Goal: Task Accomplishment & Management: Complete application form

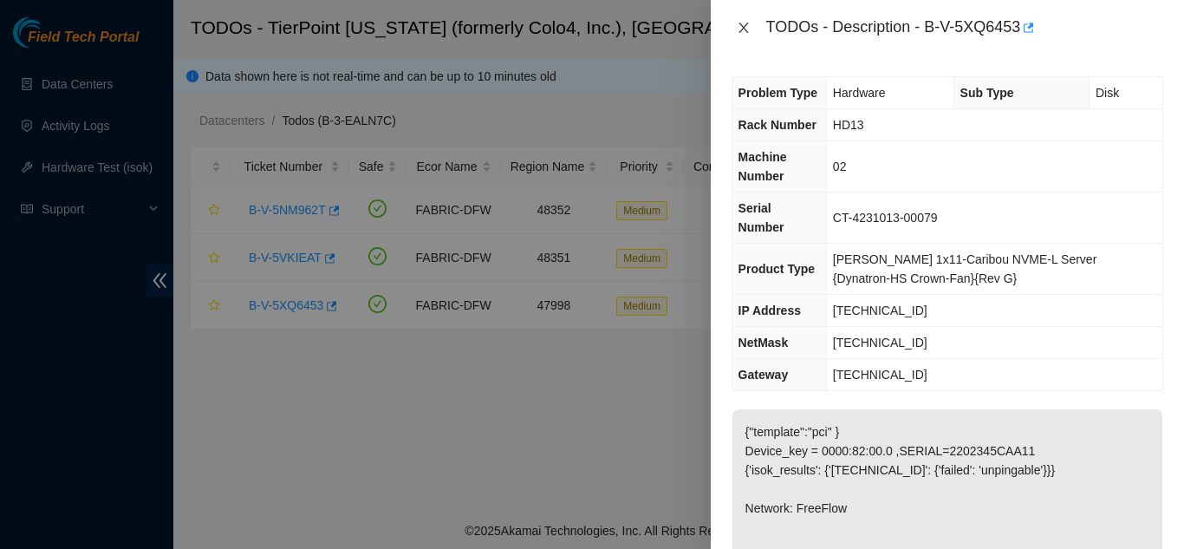
scroll to position [260, 0]
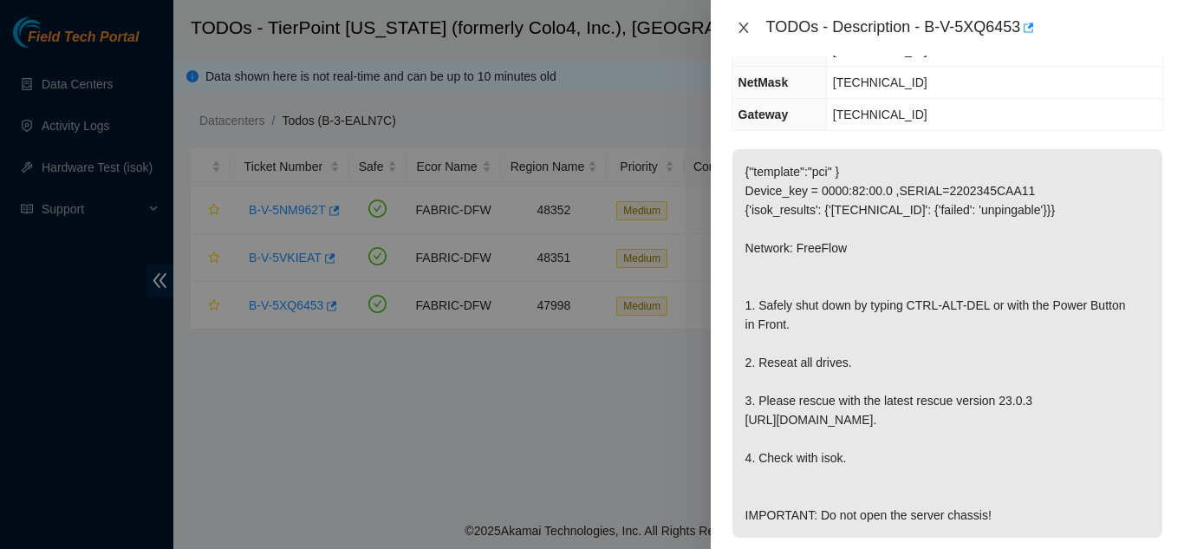
click at [745, 25] on icon "close" at bounding box center [744, 28] width 14 height 14
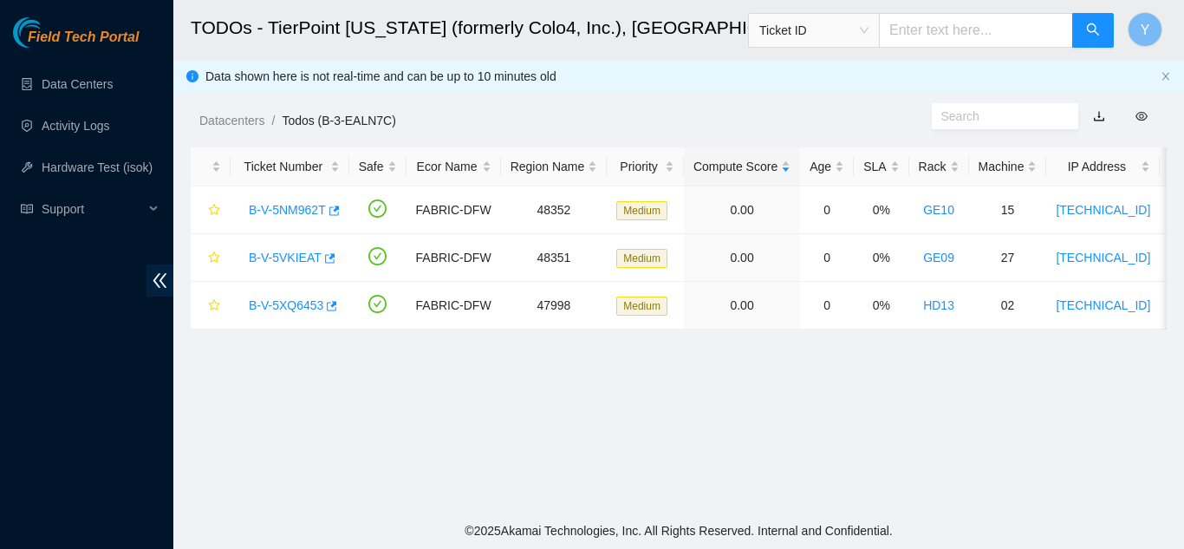
scroll to position [279, 0]
click at [278, 206] on link "B-V-5NM962T" at bounding box center [287, 210] width 77 height 14
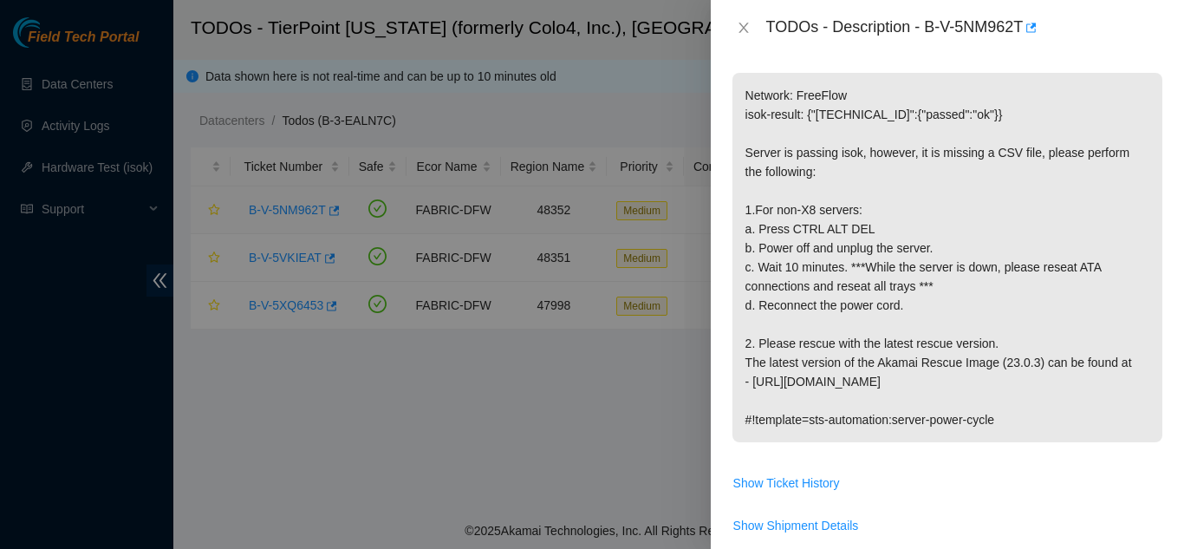
scroll to position [222, 0]
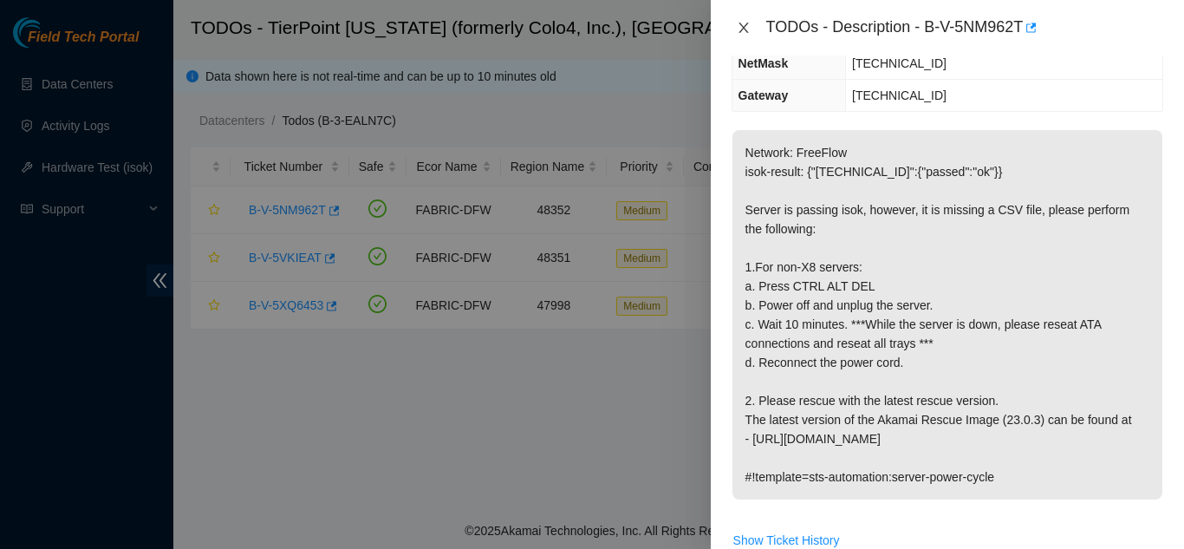
click at [745, 25] on icon "close" at bounding box center [744, 28] width 14 height 14
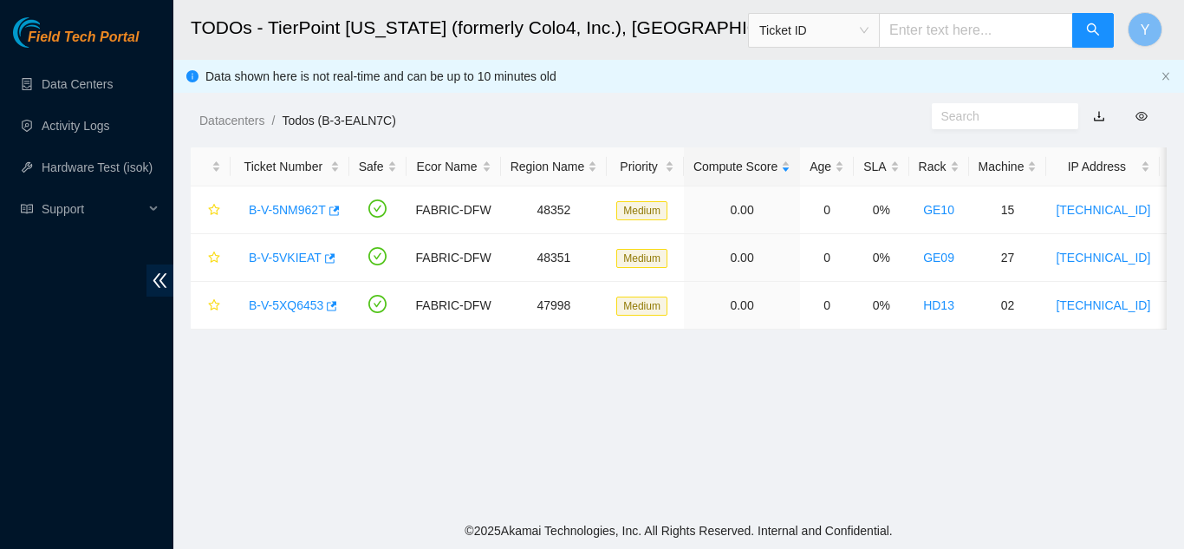
scroll to position [279, 0]
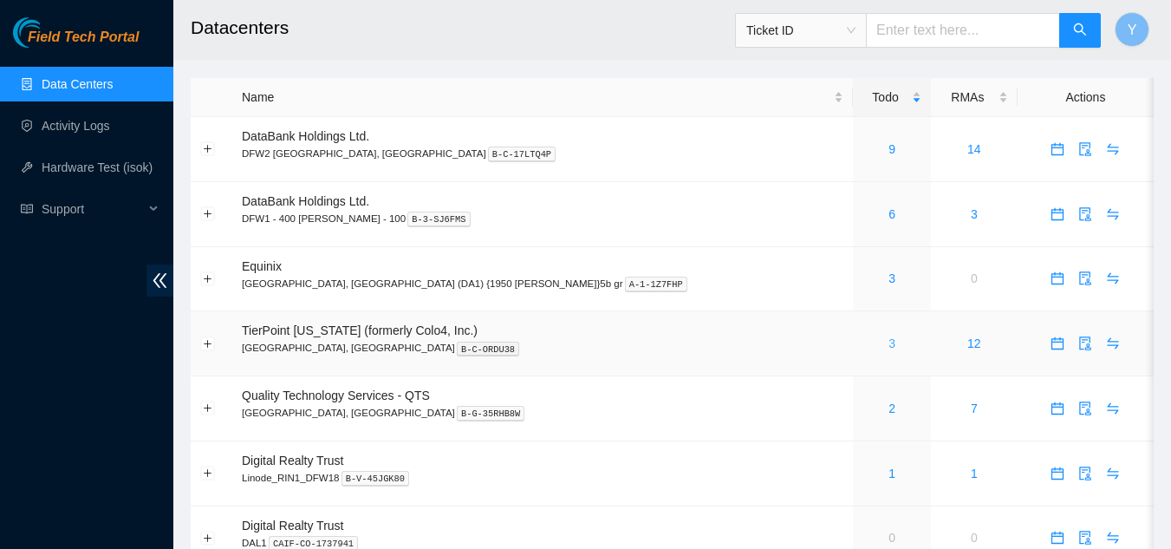
click at [889, 345] on link "3" at bounding box center [892, 343] width 7 height 14
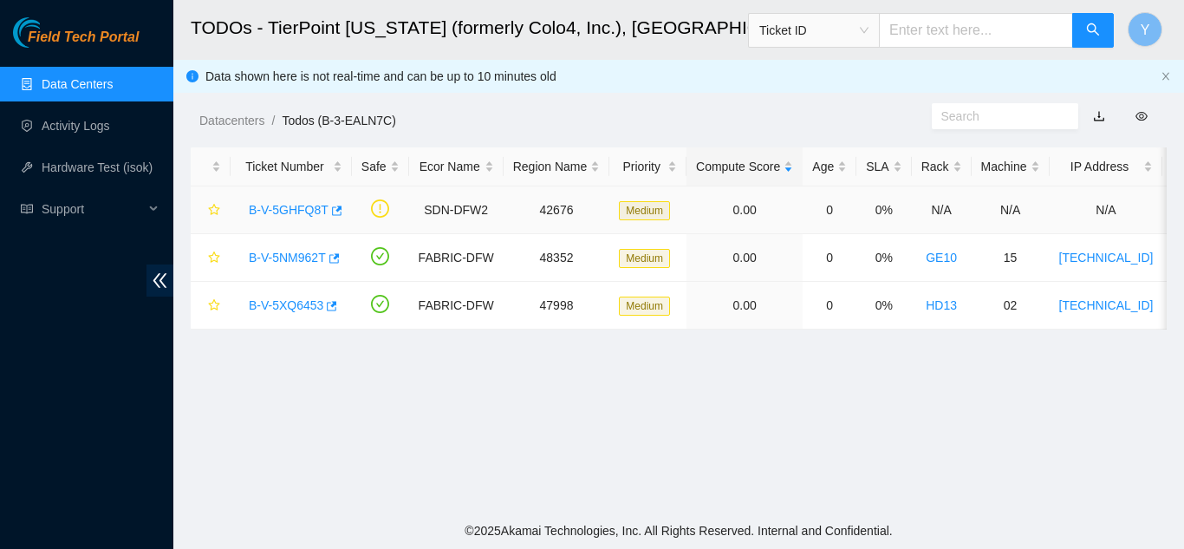
click at [288, 213] on link "B-V-5GHFQ8T" at bounding box center [289, 210] width 80 height 14
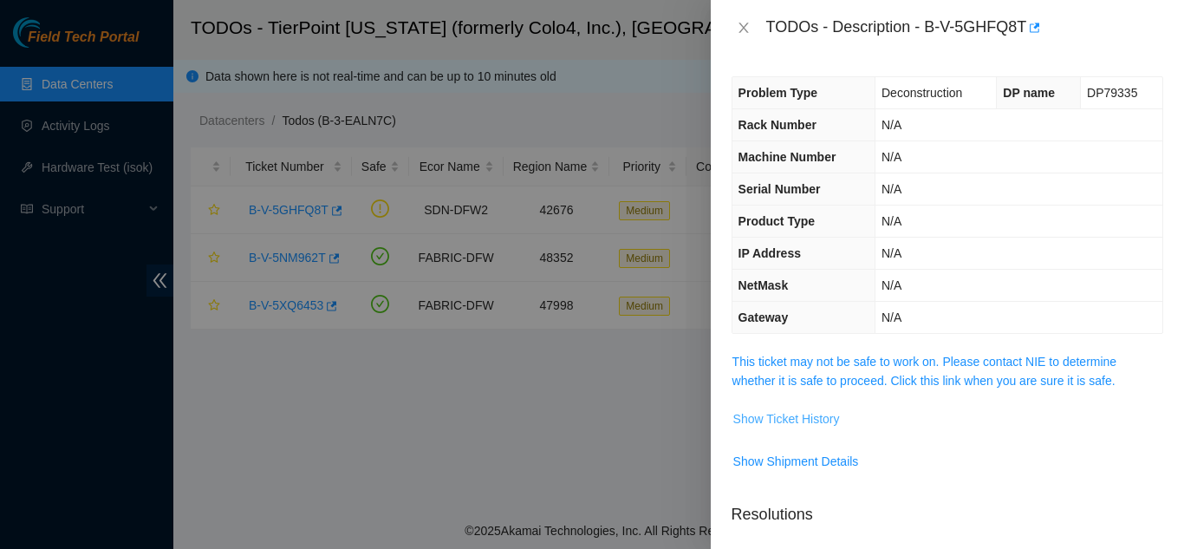
click at [787, 419] on span "Show Ticket History" at bounding box center [786, 418] width 107 height 19
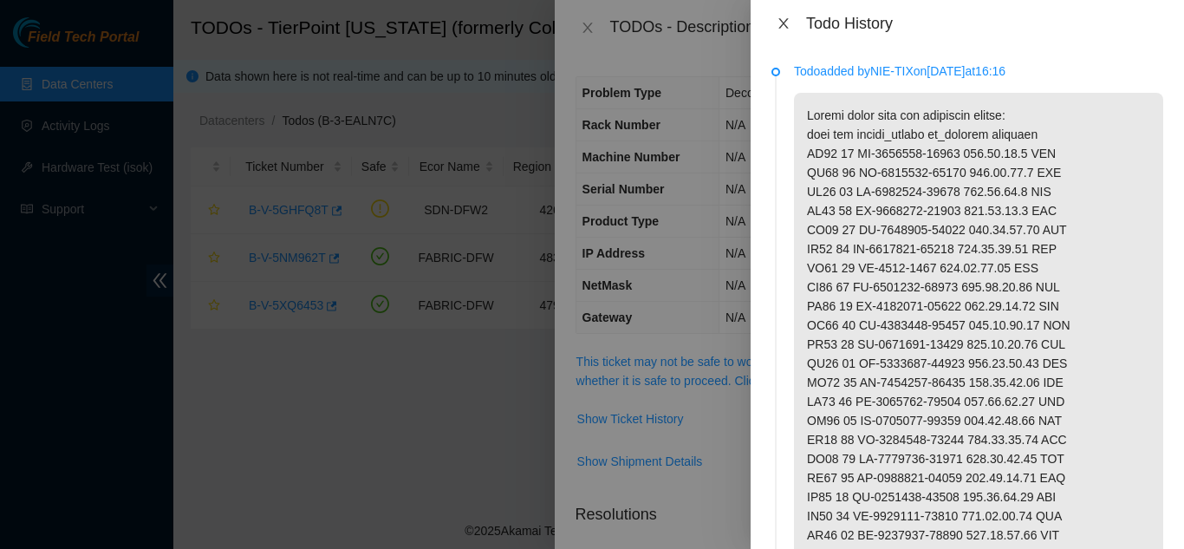
click at [783, 18] on icon "close" at bounding box center [784, 23] width 14 height 14
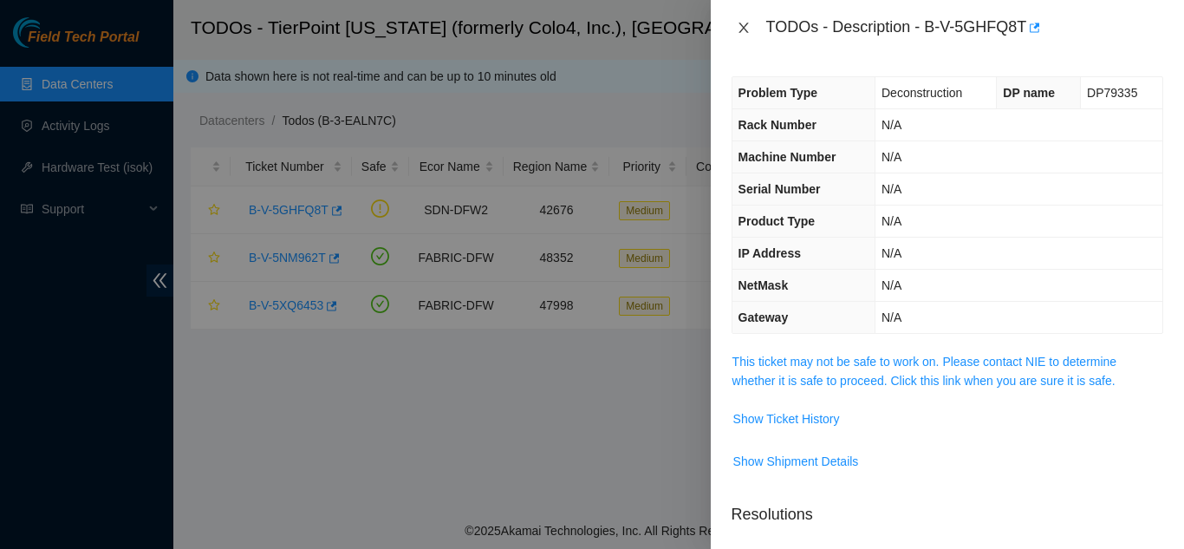
click at [746, 24] on icon "close" at bounding box center [744, 28] width 14 height 14
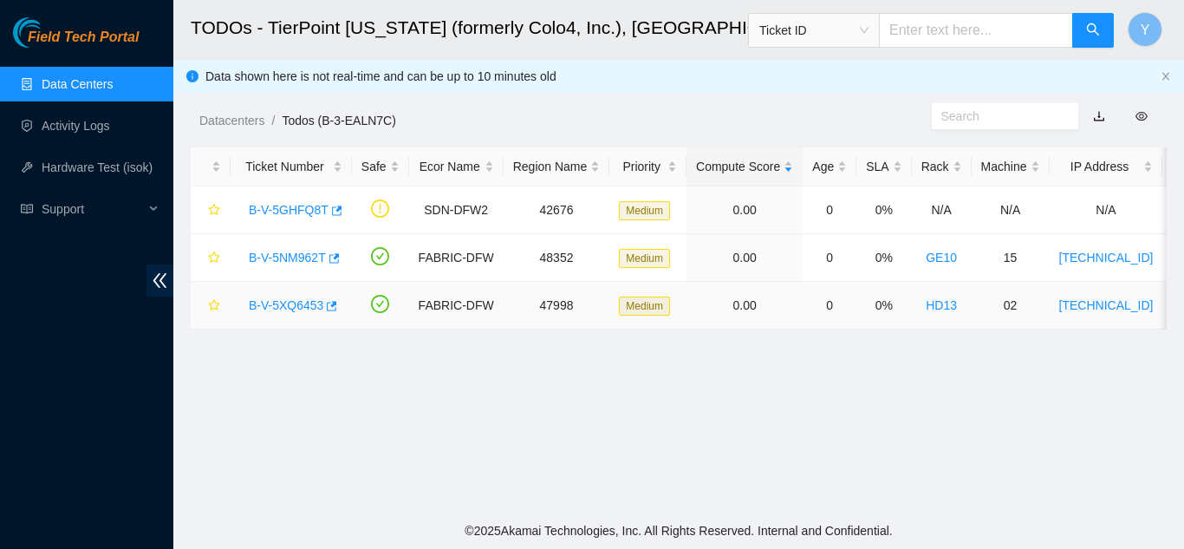
click at [288, 305] on link "B-V-5XQ6453" at bounding box center [286, 305] width 75 height 14
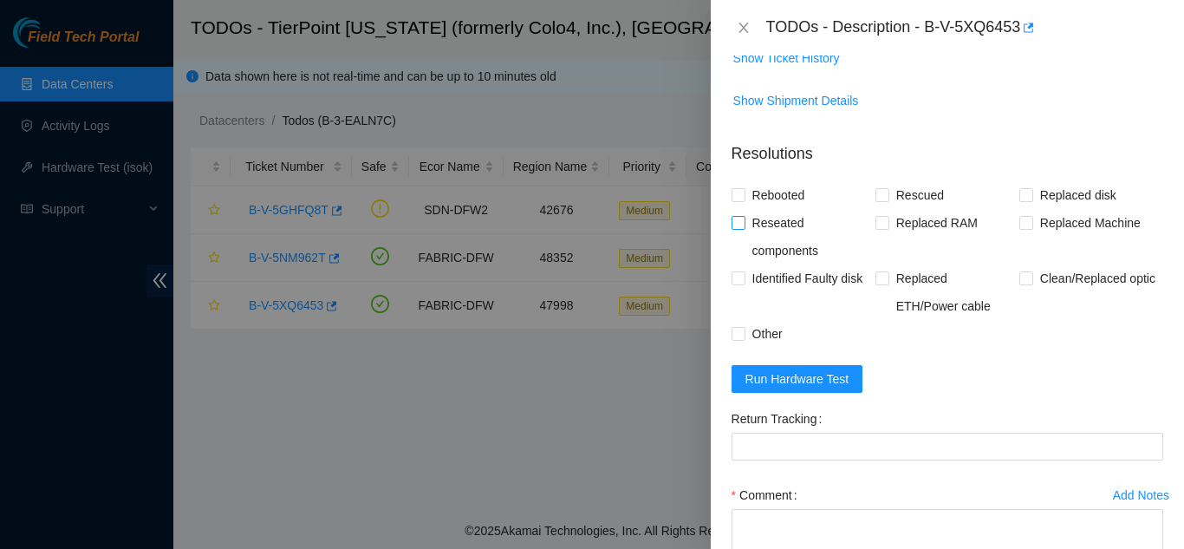
scroll to position [867, 0]
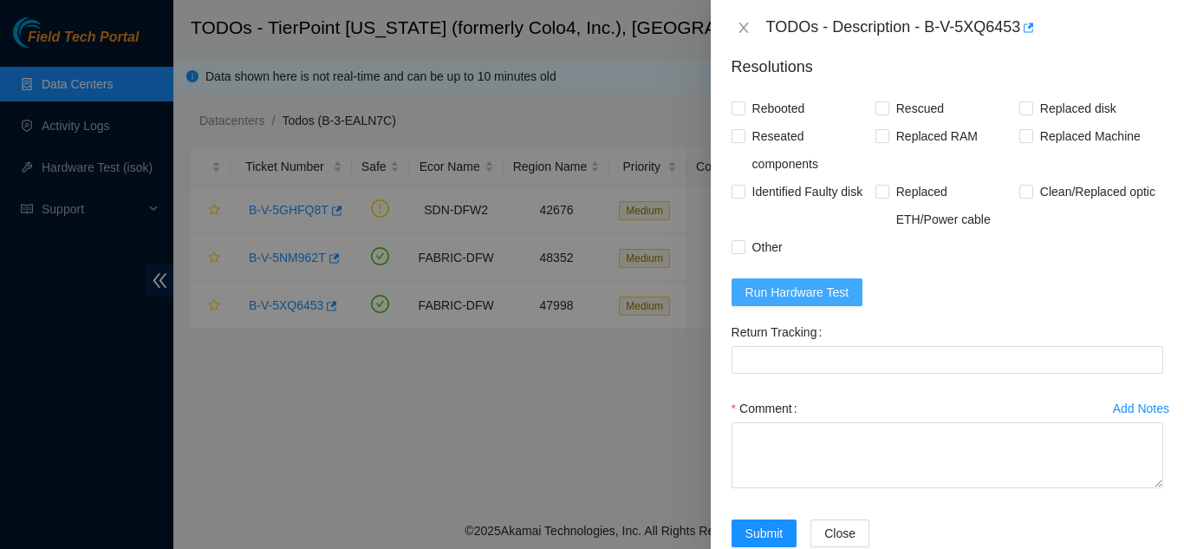
click at [799, 292] on span "Run Hardware Test" at bounding box center [798, 292] width 104 height 19
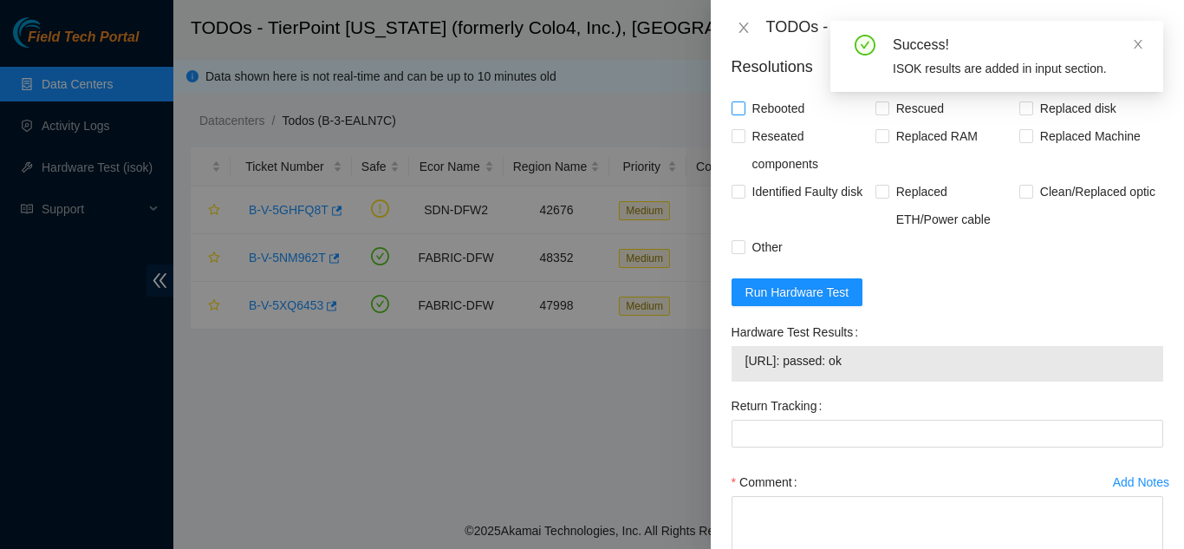
click at [741, 107] on input "Rebooted" at bounding box center [738, 107] width 12 height 12
checkbox input "true"
click at [877, 111] on input "Rescued" at bounding box center [882, 107] width 12 height 12
checkbox input "true"
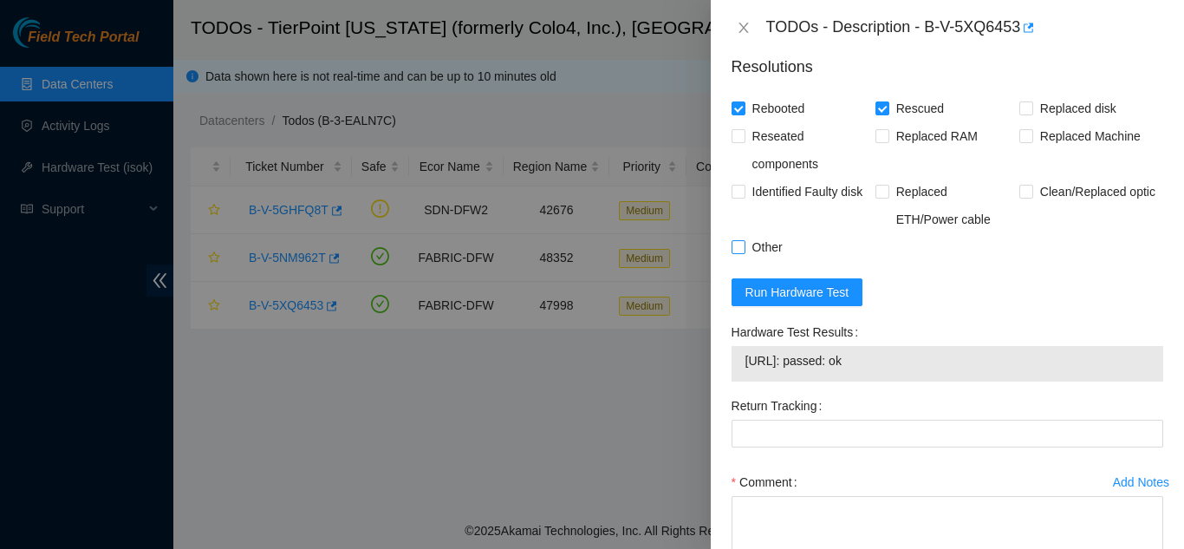
click at [740, 249] on input "Other" at bounding box center [738, 246] width 12 height 12
checkbox input "true"
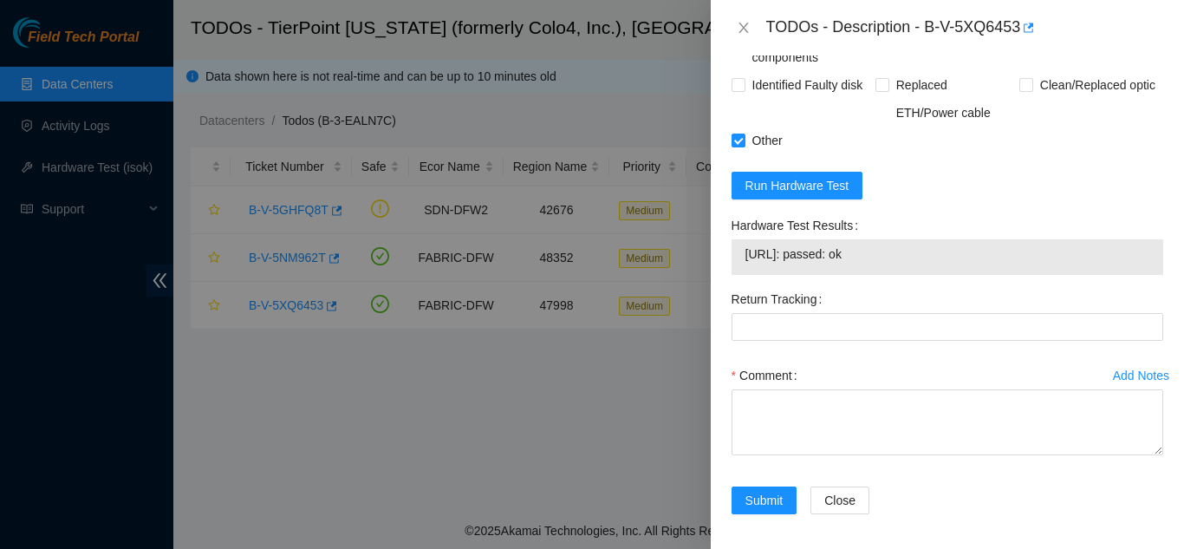
scroll to position [981, 0]
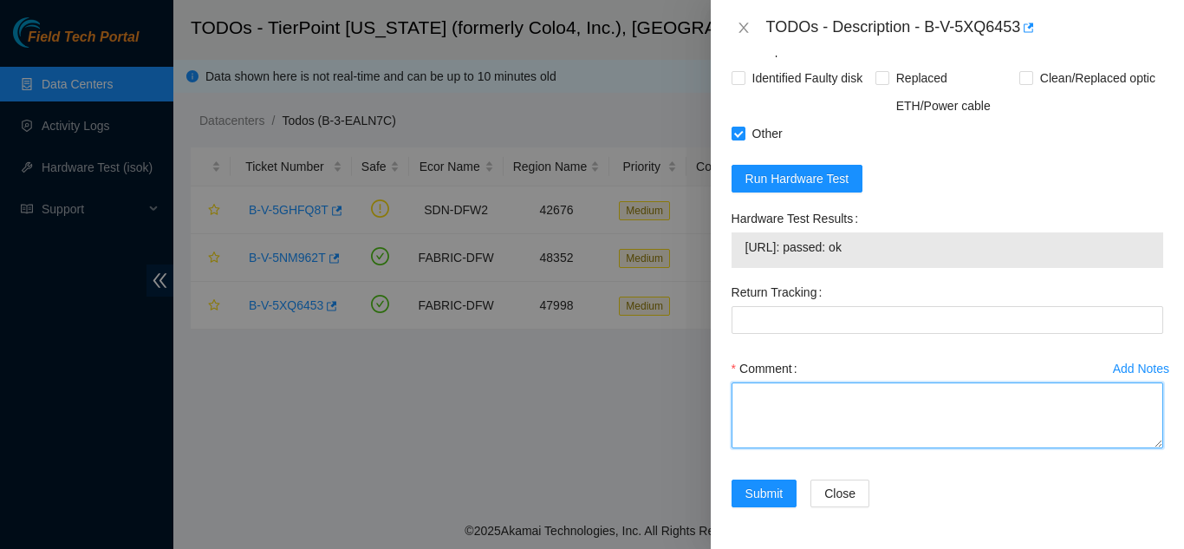
click at [766, 398] on textarea "Comment" at bounding box center [948, 415] width 432 height 66
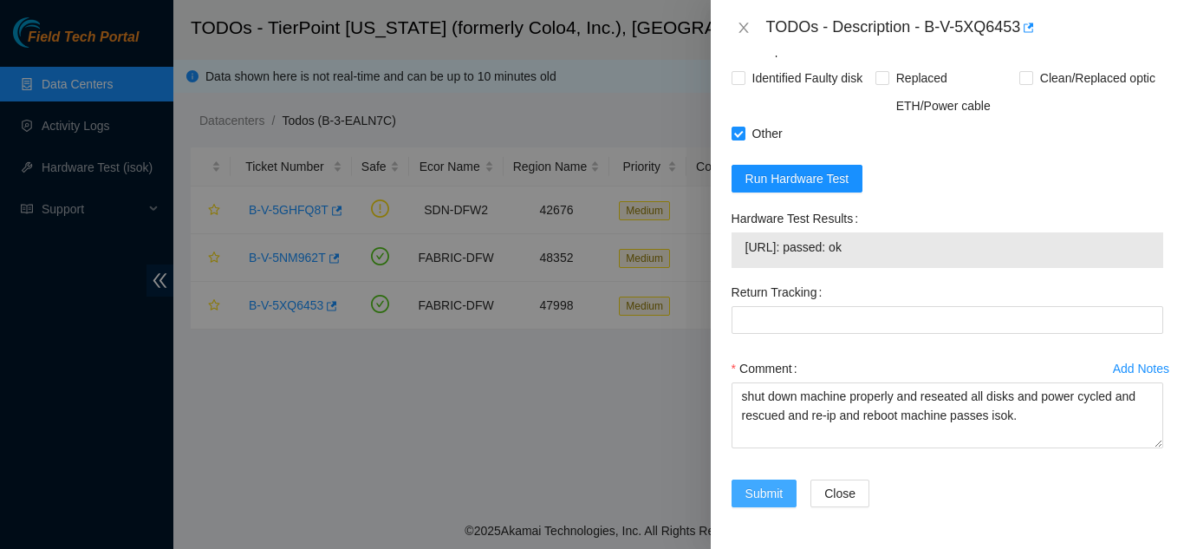
click at [765, 496] on span "Submit" at bounding box center [765, 493] width 38 height 19
type textarea "s"
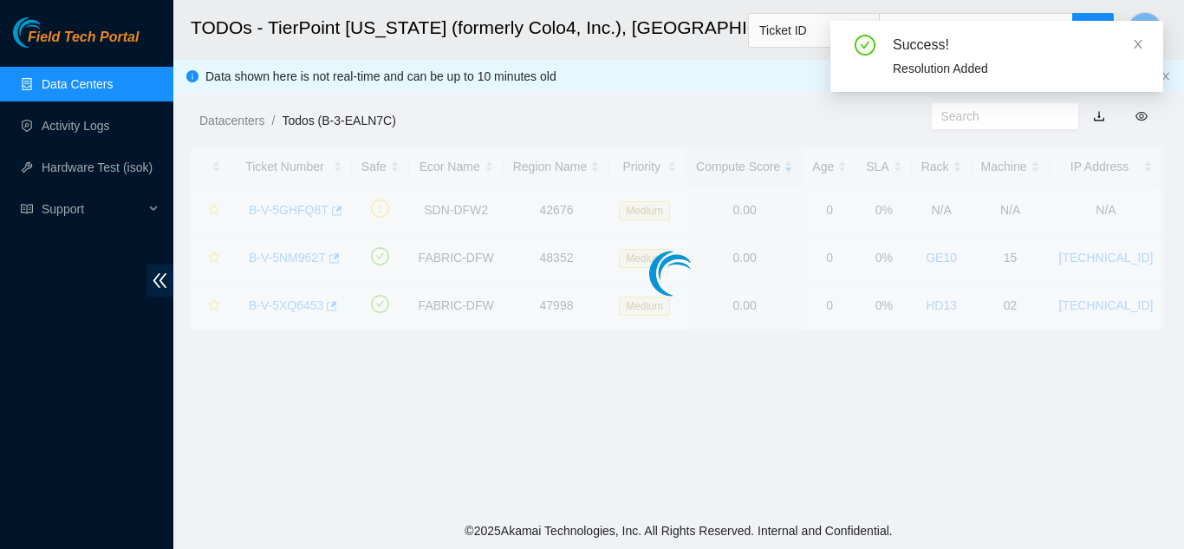
scroll to position [531, 0]
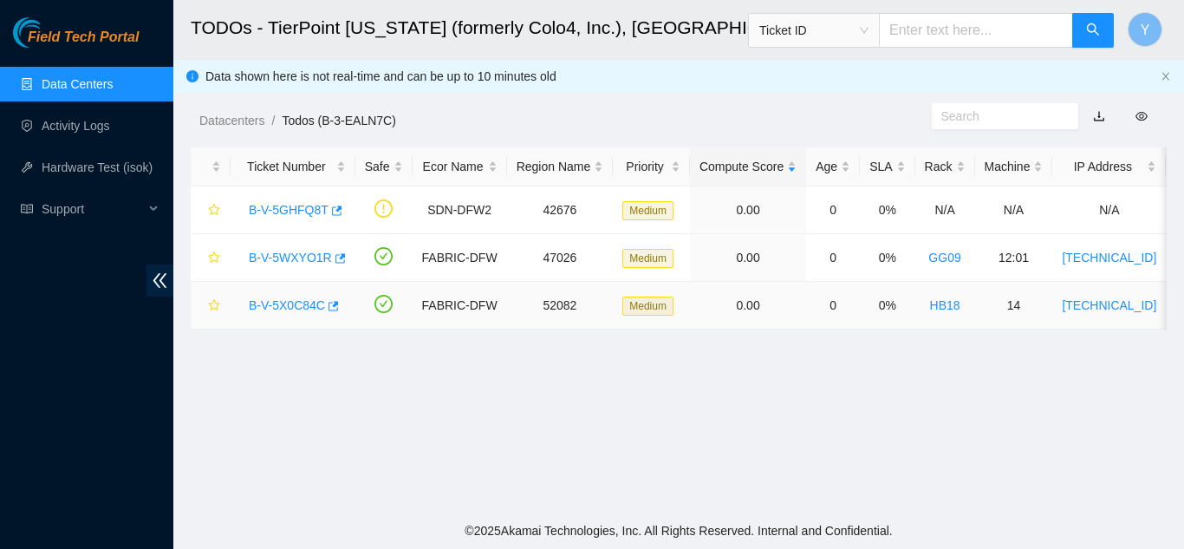
click at [297, 305] on link "B-V-5X0C84C" at bounding box center [287, 305] width 76 height 14
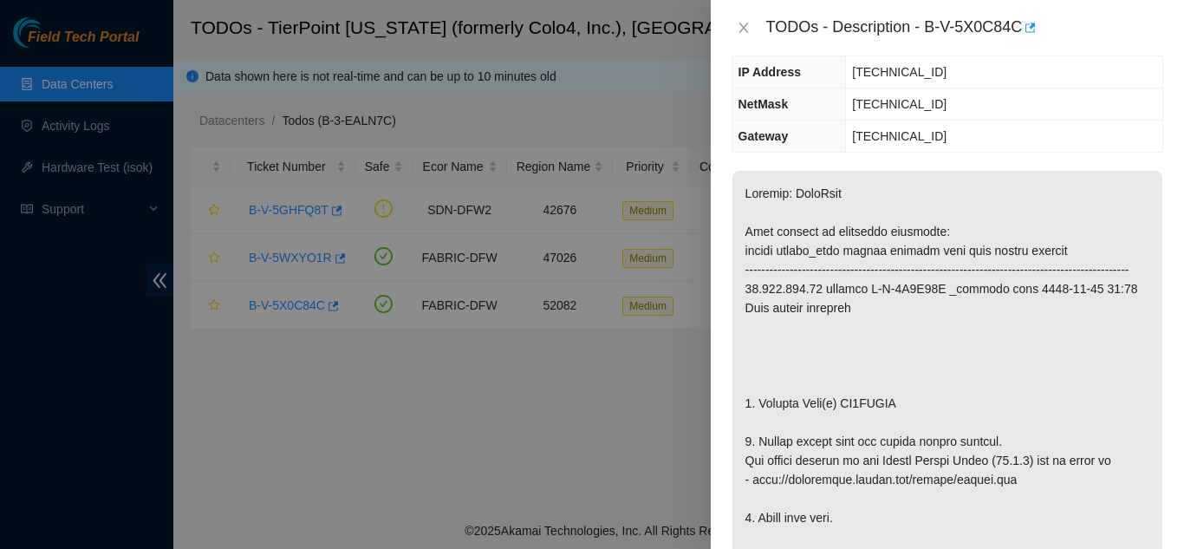
scroll to position [121, 0]
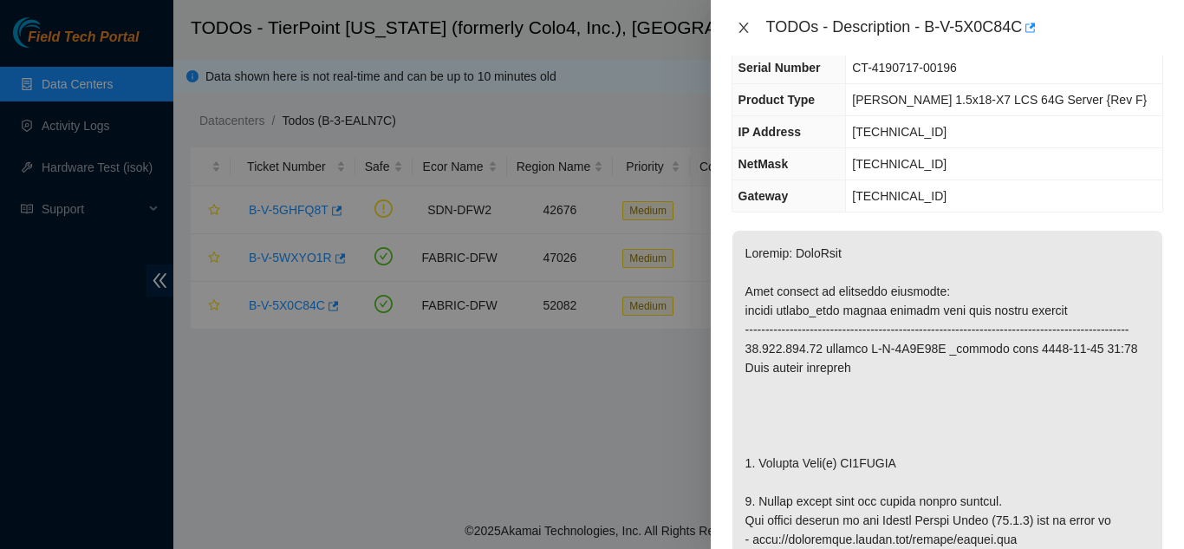
drag, startPoint x: 747, startPoint y: 29, endPoint x: 772, endPoint y: 67, distance: 45.0
click at [748, 29] on icon "close" at bounding box center [744, 28] width 14 height 14
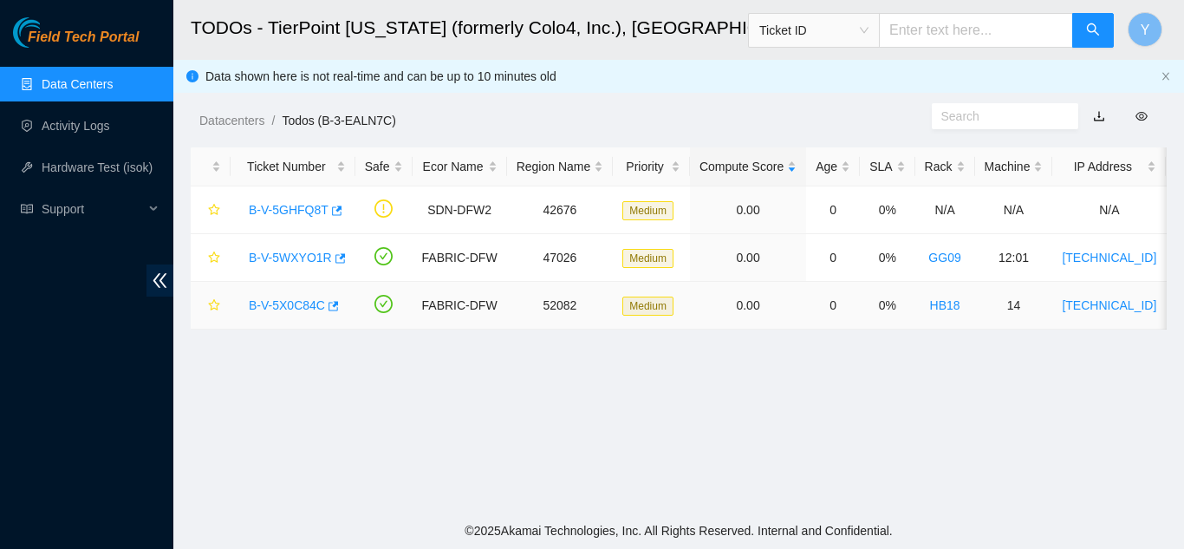
scroll to position [179, 0]
click at [304, 258] on link "B-V-5WXYO1R" at bounding box center [290, 258] width 83 height 14
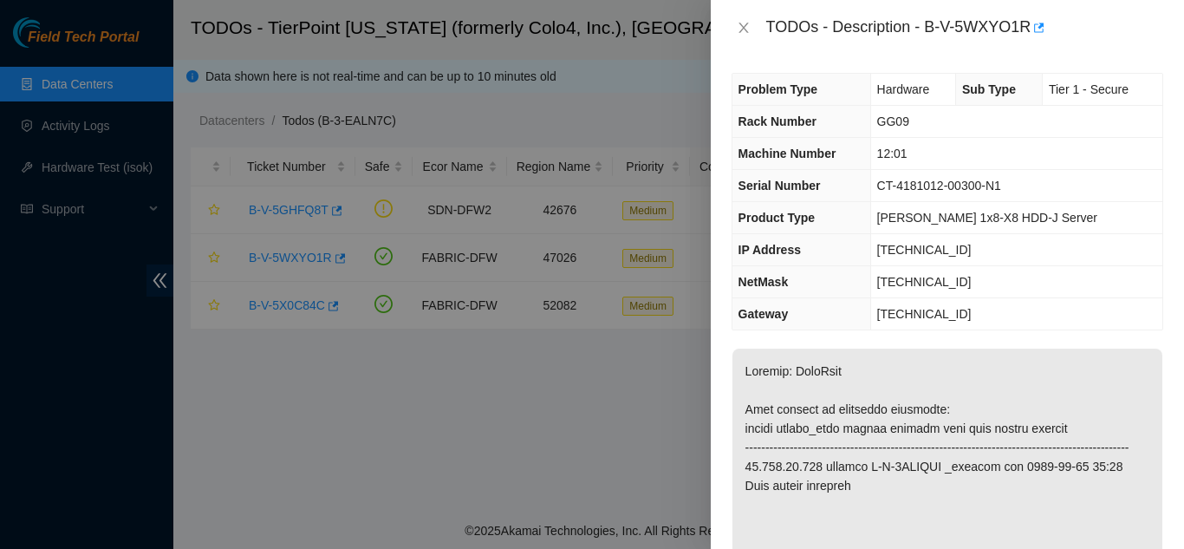
scroll to position [0, 0]
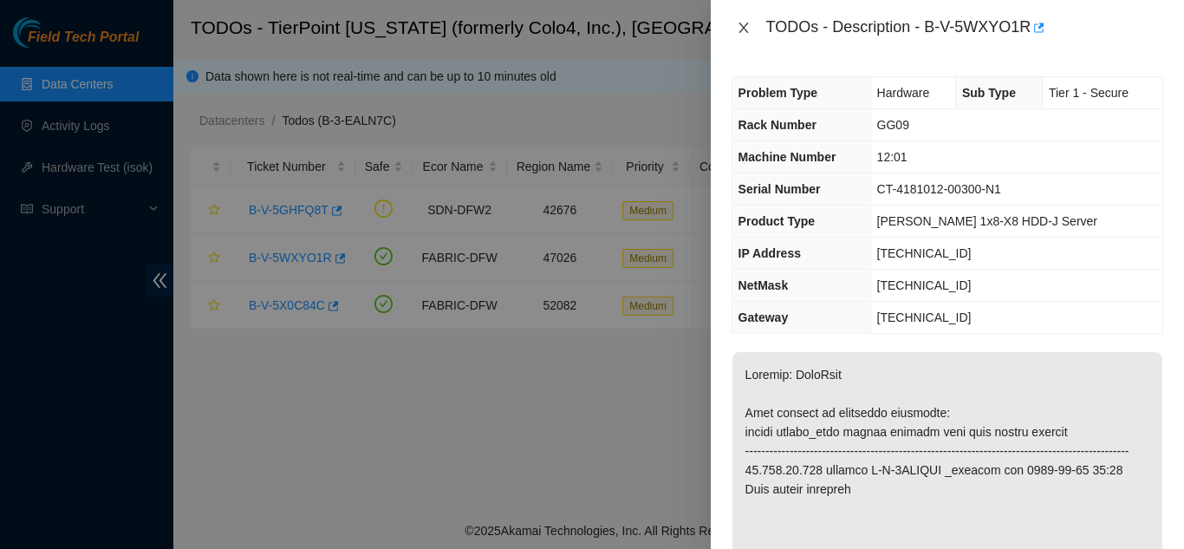
click at [739, 24] on icon "close" at bounding box center [744, 28] width 14 height 14
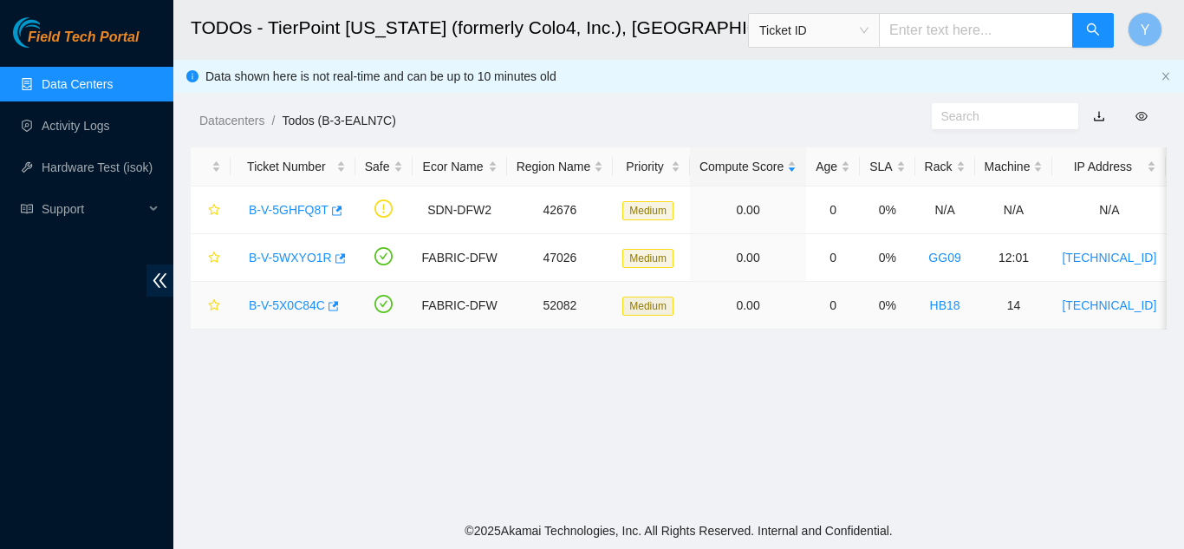
click at [294, 303] on link "B-V-5X0C84C" at bounding box center [287, 305] width 76 height 14
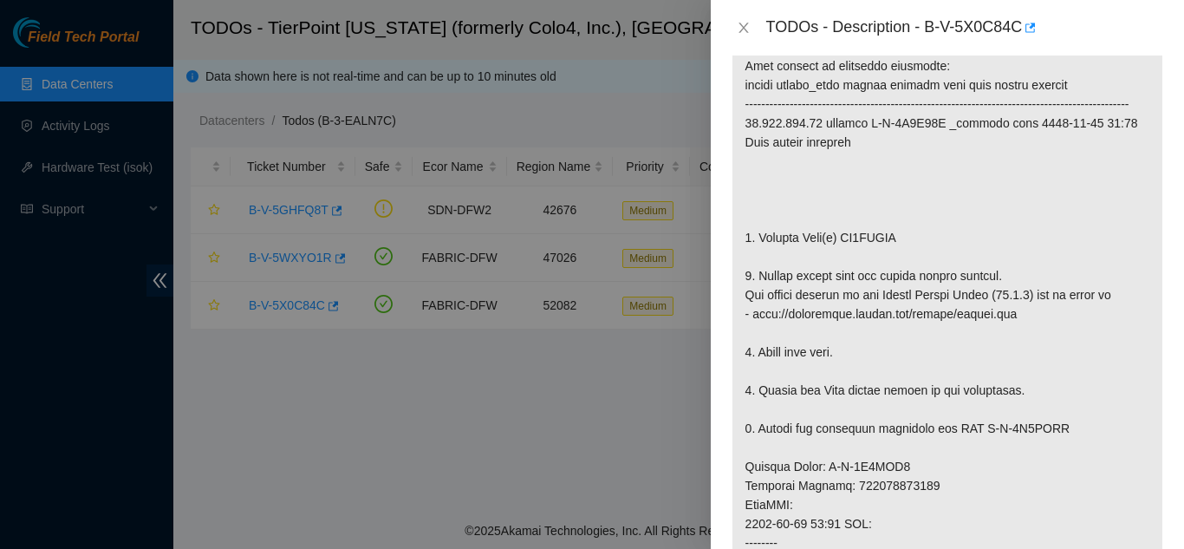
scroll to position [433, 0]
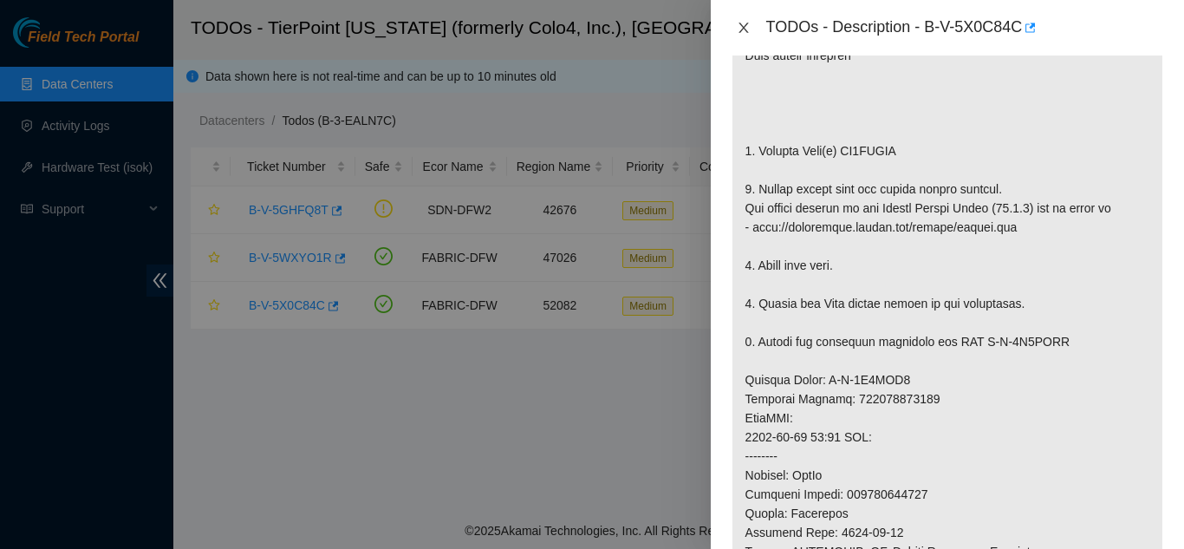
click at [744, 23] on icon "close" at bounding box center [744, 28] width 14 height 14
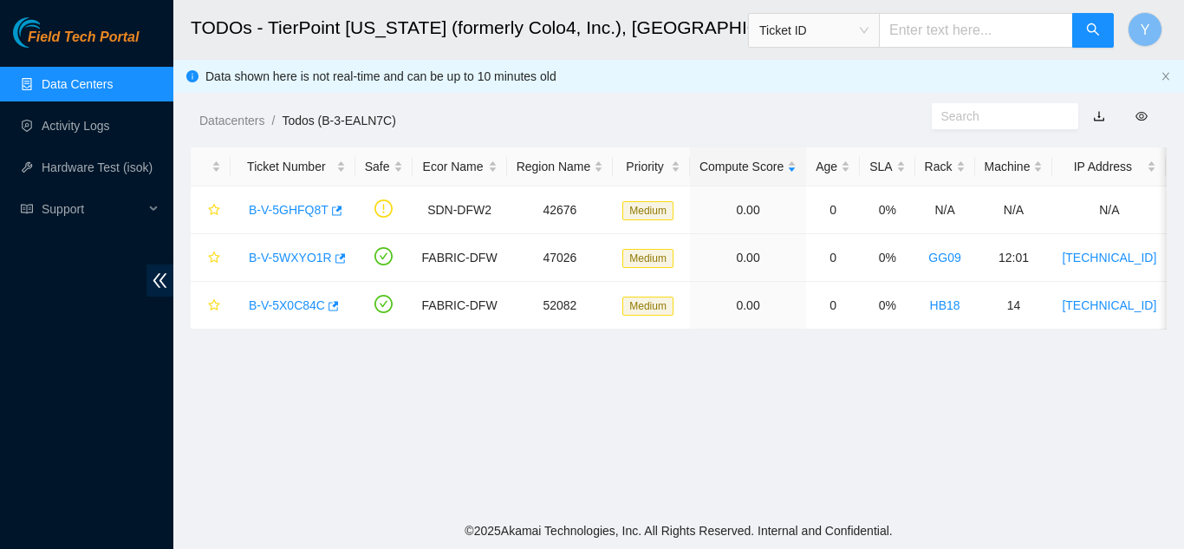
scroll to position [459, 0]
